Goal: Navigation & Orientation: Find specific page/section

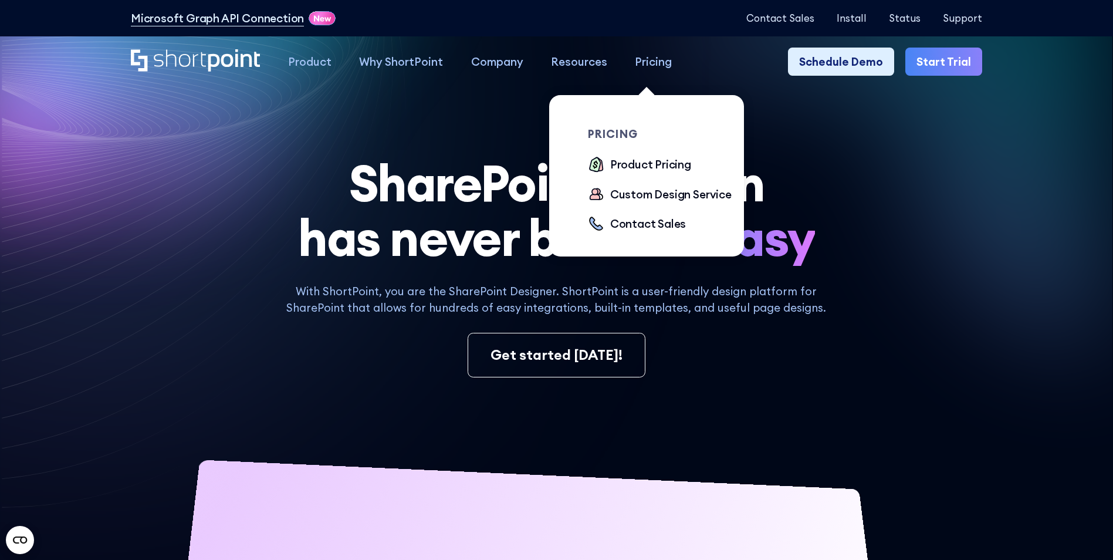
click at [640, 59] on div "Pricing" at bounding box center [653, 61] width 37 height 16
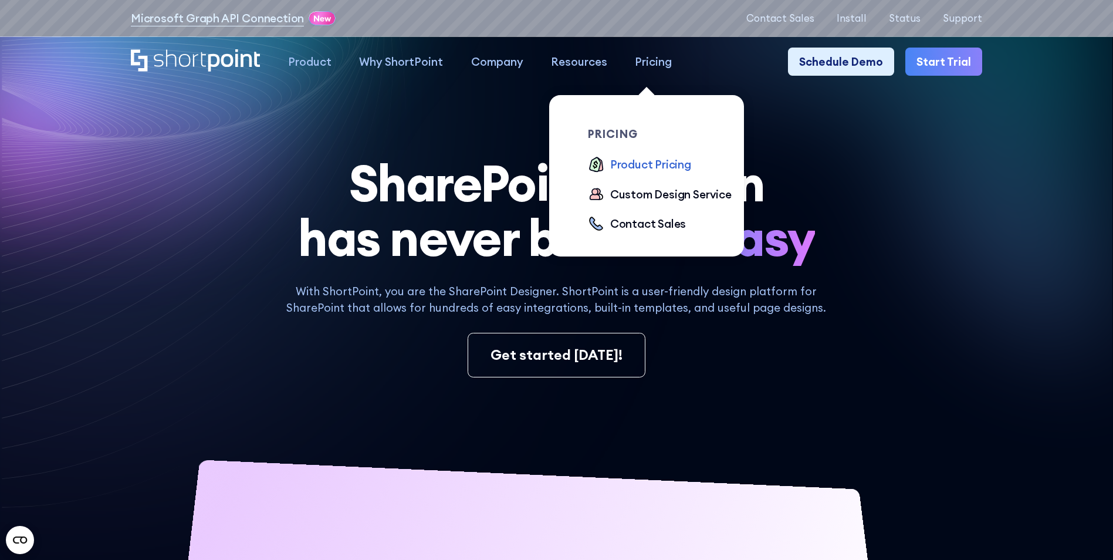
click at [645, 170] on div "Product Pricing" at bounding box center [650, 164] width 81 height 16
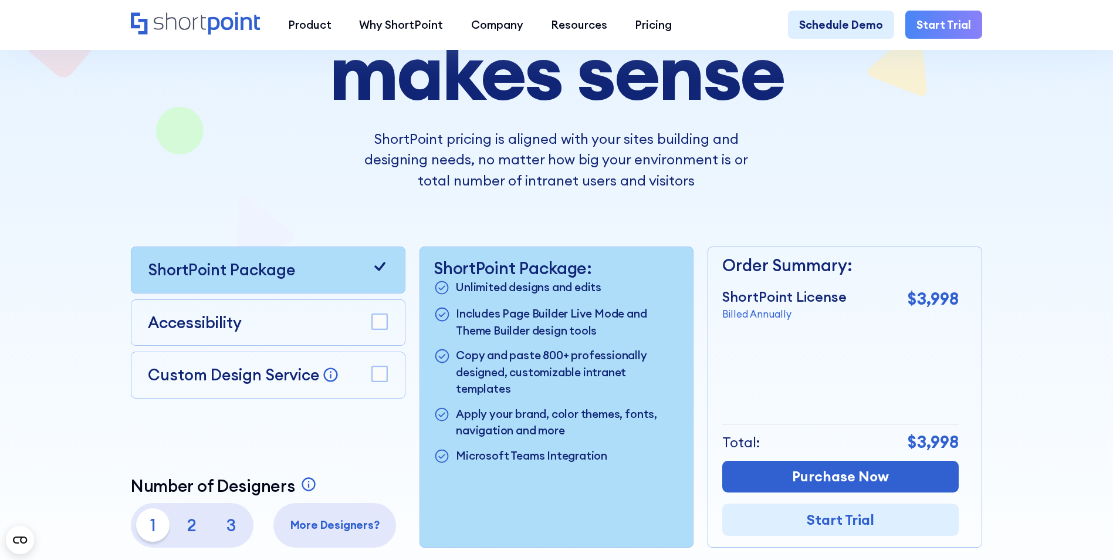
scroll to position [235, 0]
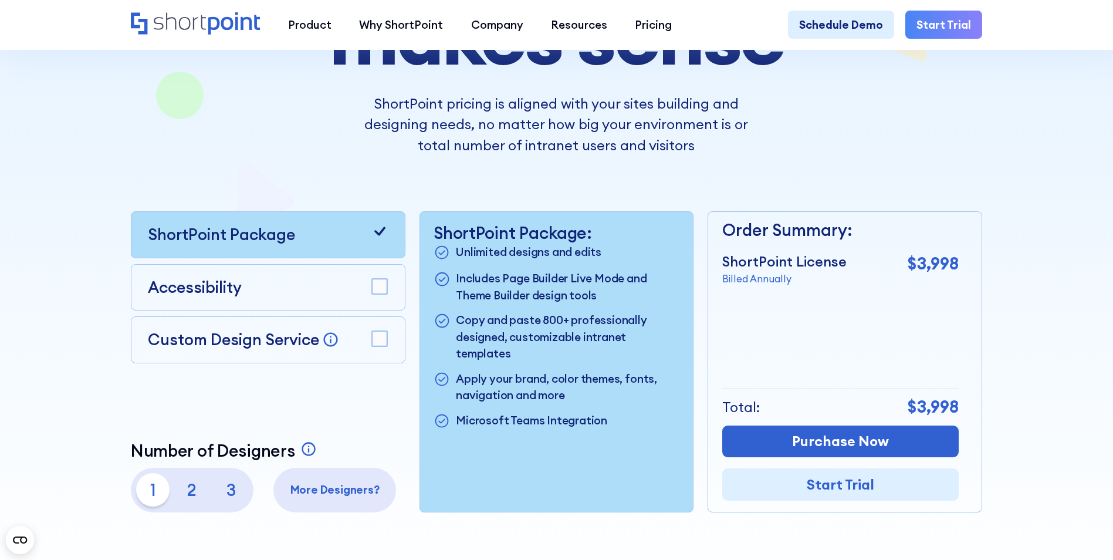
click at [228, 494] on p "3" at bounding box center [230, 489] width 33 height 33
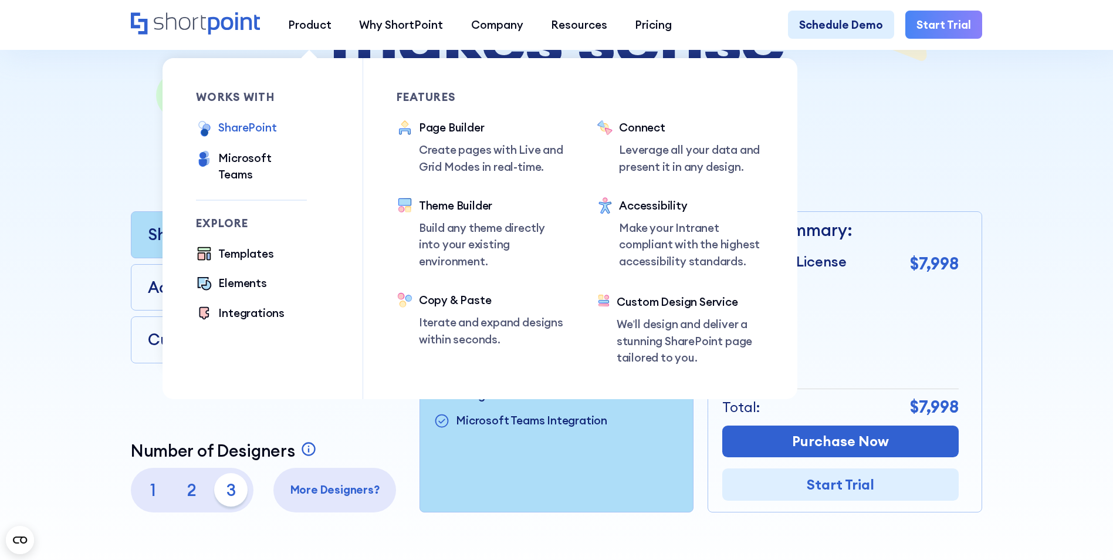
click at [246, 132] on div "SharePoint" at bounding box center [247, 127] width 58 height 16
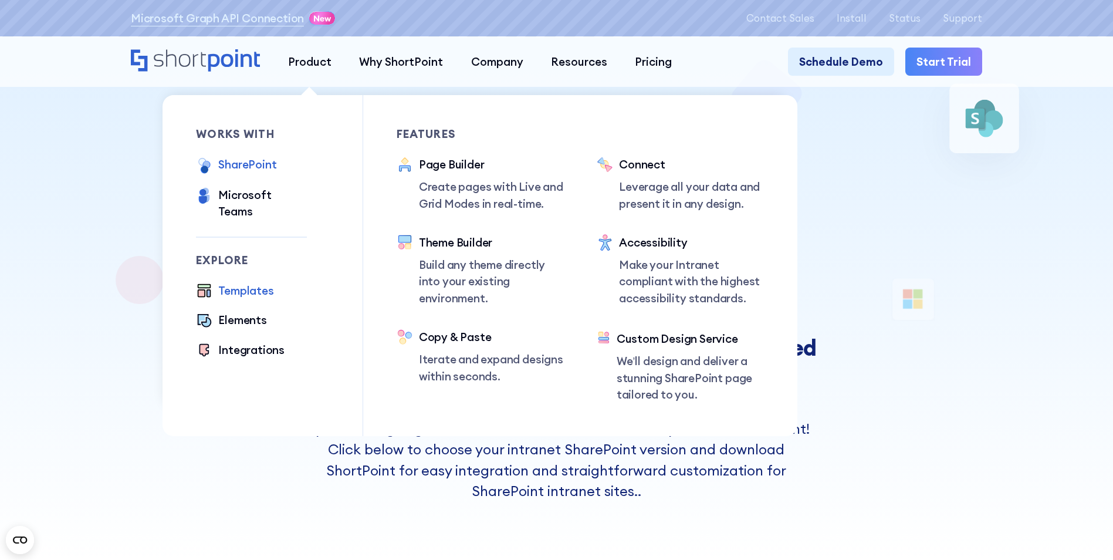
click at [249, 282] on div "Templates" at bounding box center [245, 290] width 55 height 16
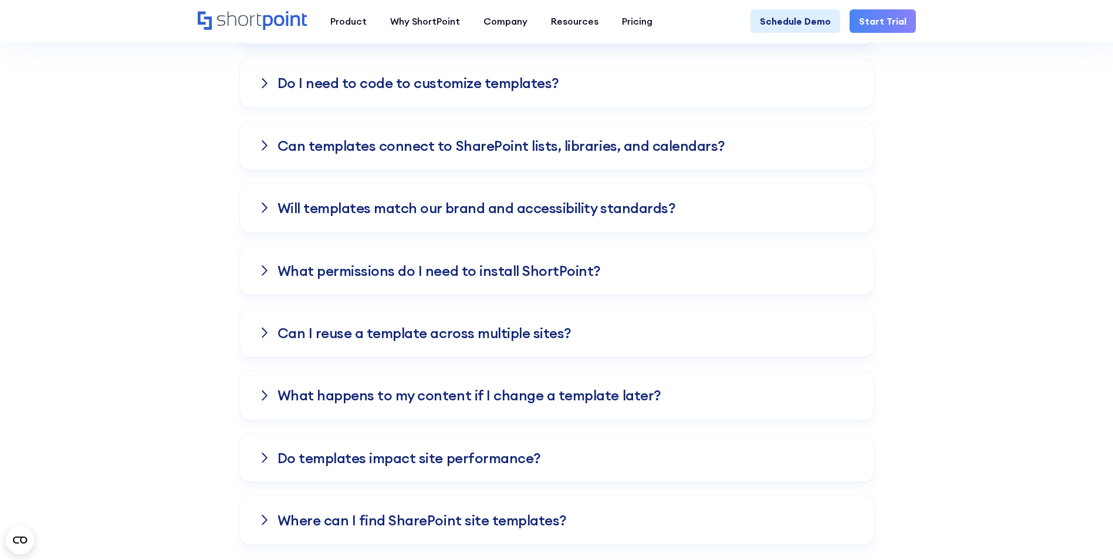
scroll to position [5222, 0]
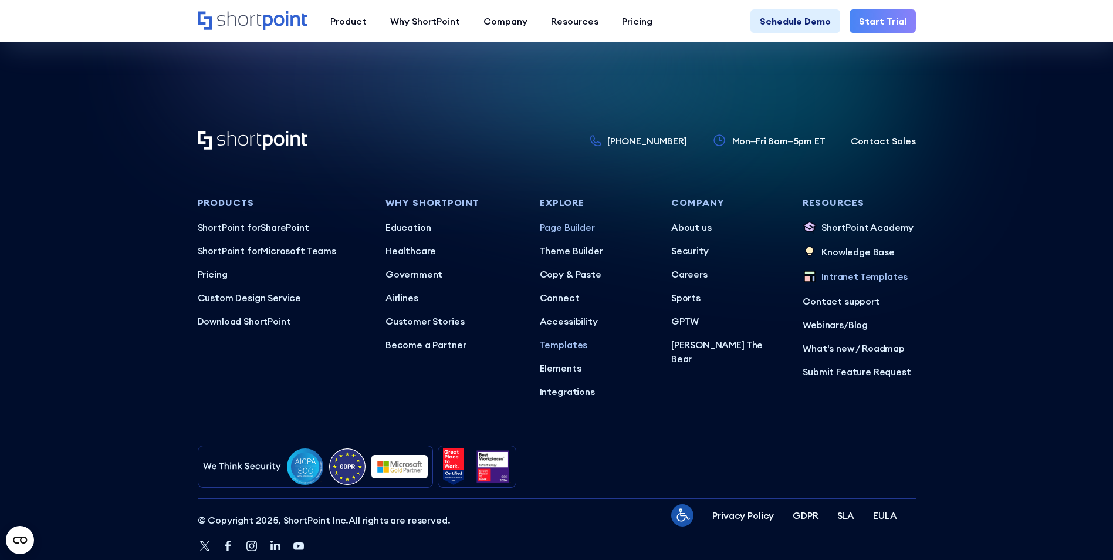
click at [574, 220] on p "Page Builder" at bounding box center [596, 227] width 113 height 14
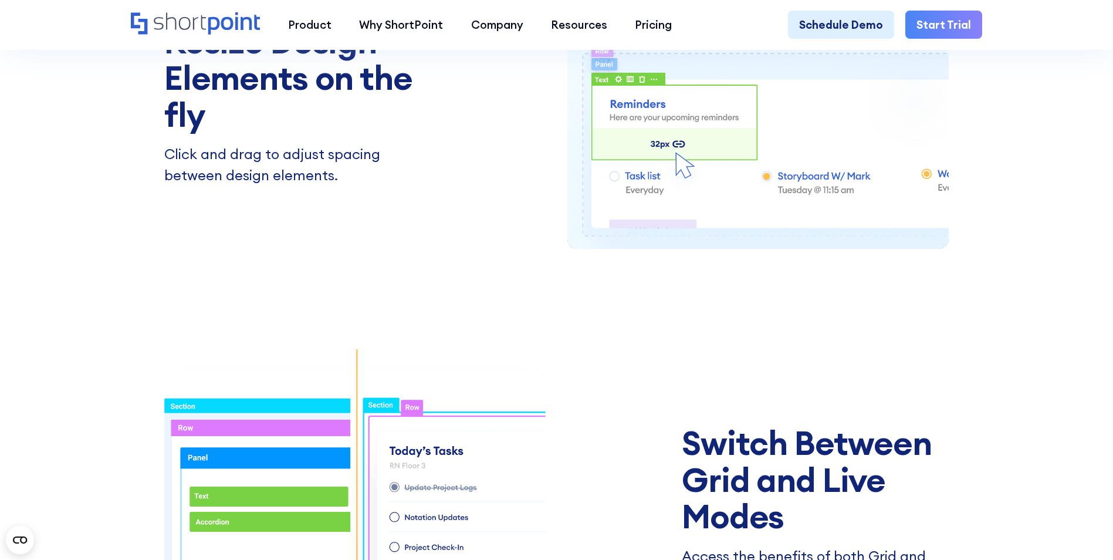
scroll to position [1936, 0]
